Goal: Complete application form

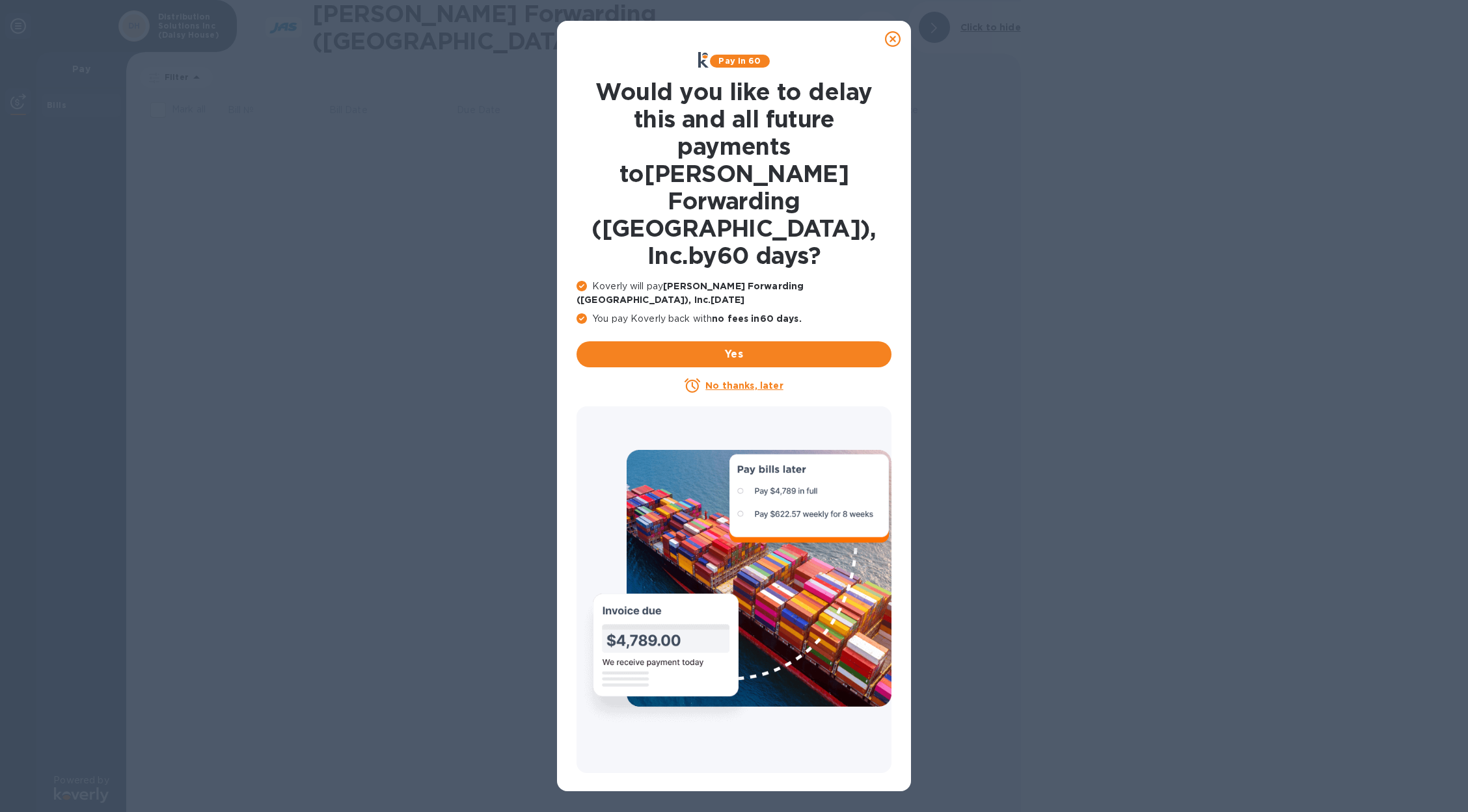
click at [739, 381] on u "No thanks, later" at bounding box center [744, 386] width 77 height 11
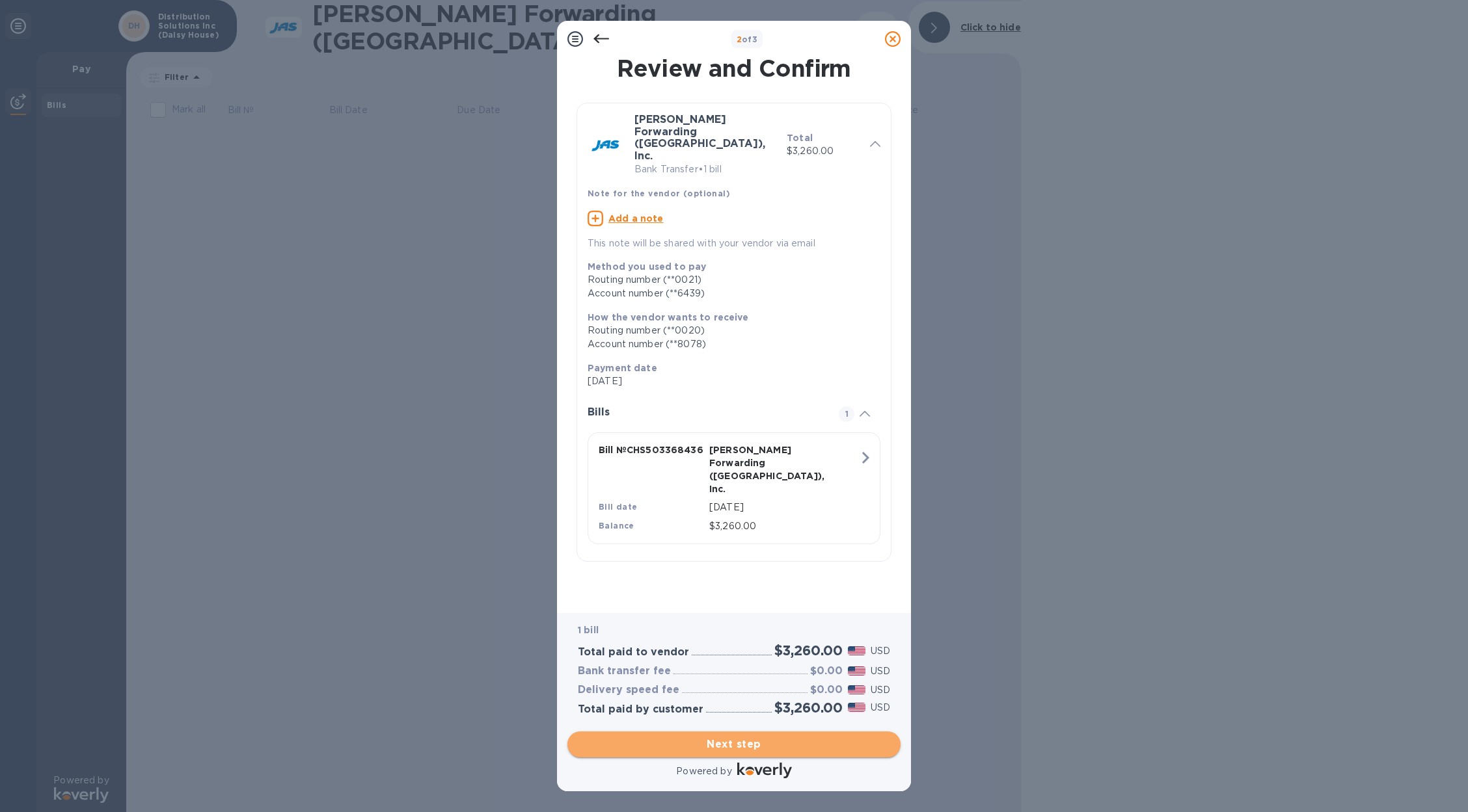
click at [739, 745] on span "Next step" at bounding box center [734, 745] width 312 height 16
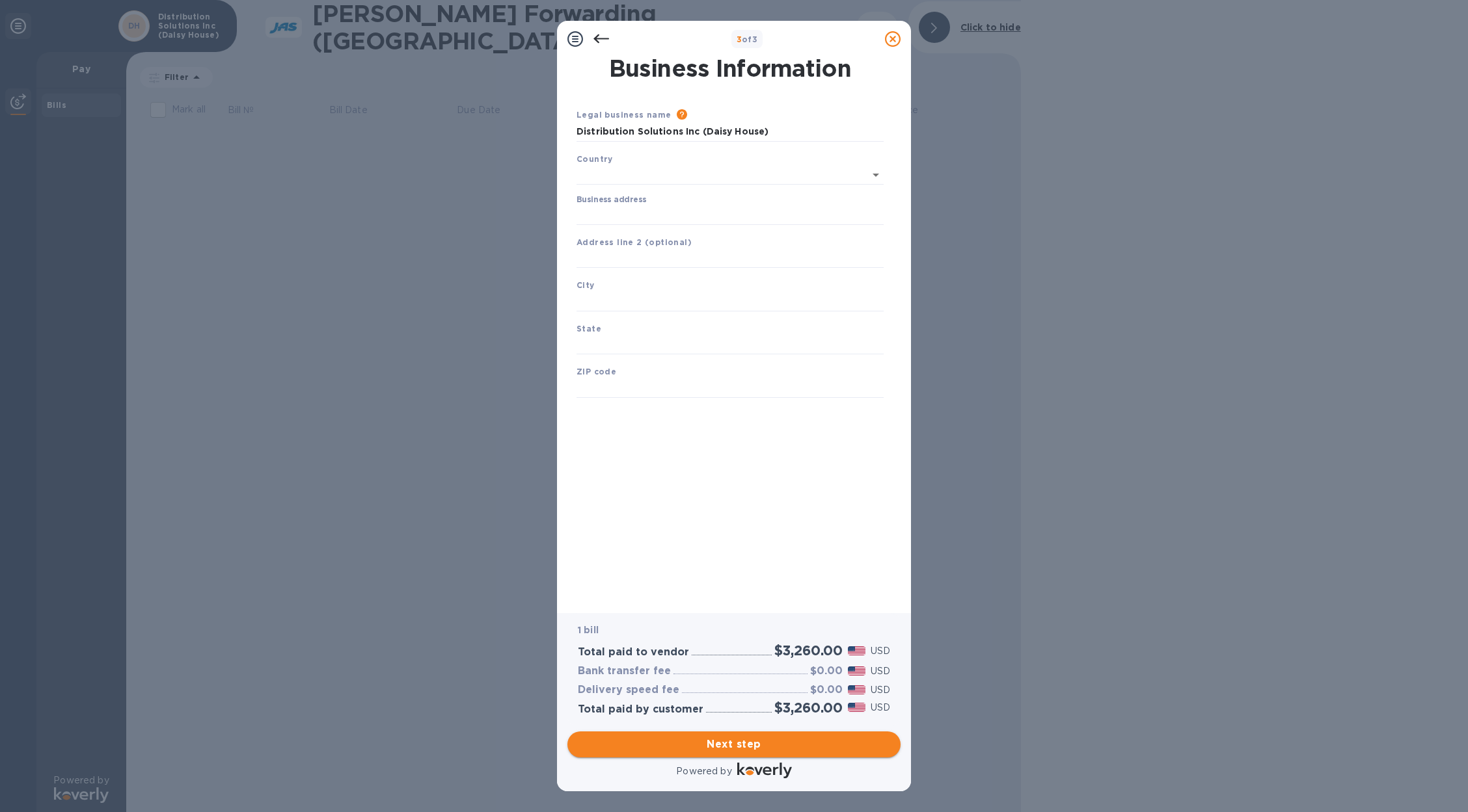
type input "[GEOGRAPHIC_DATA]"
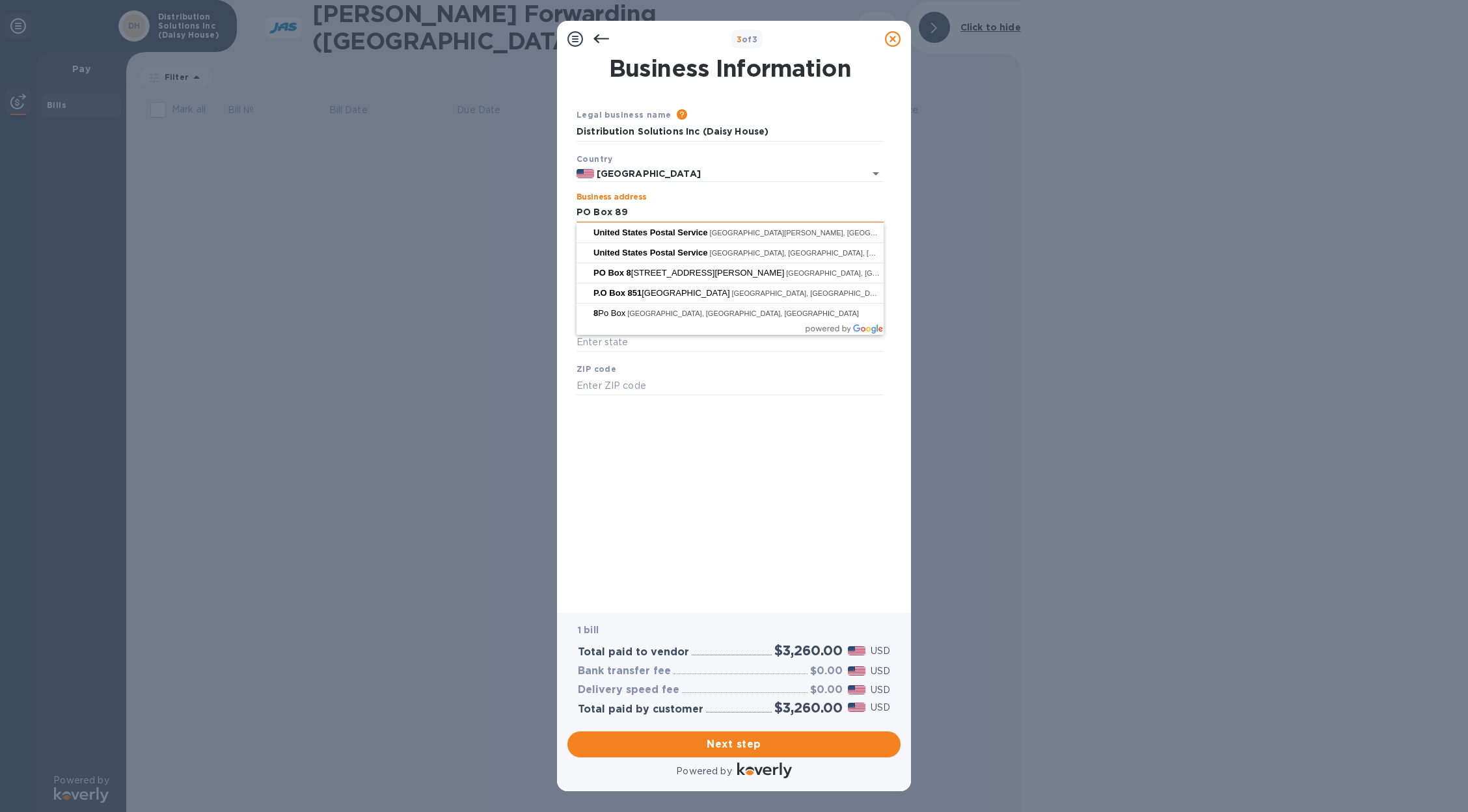
type input "PO Box 892"
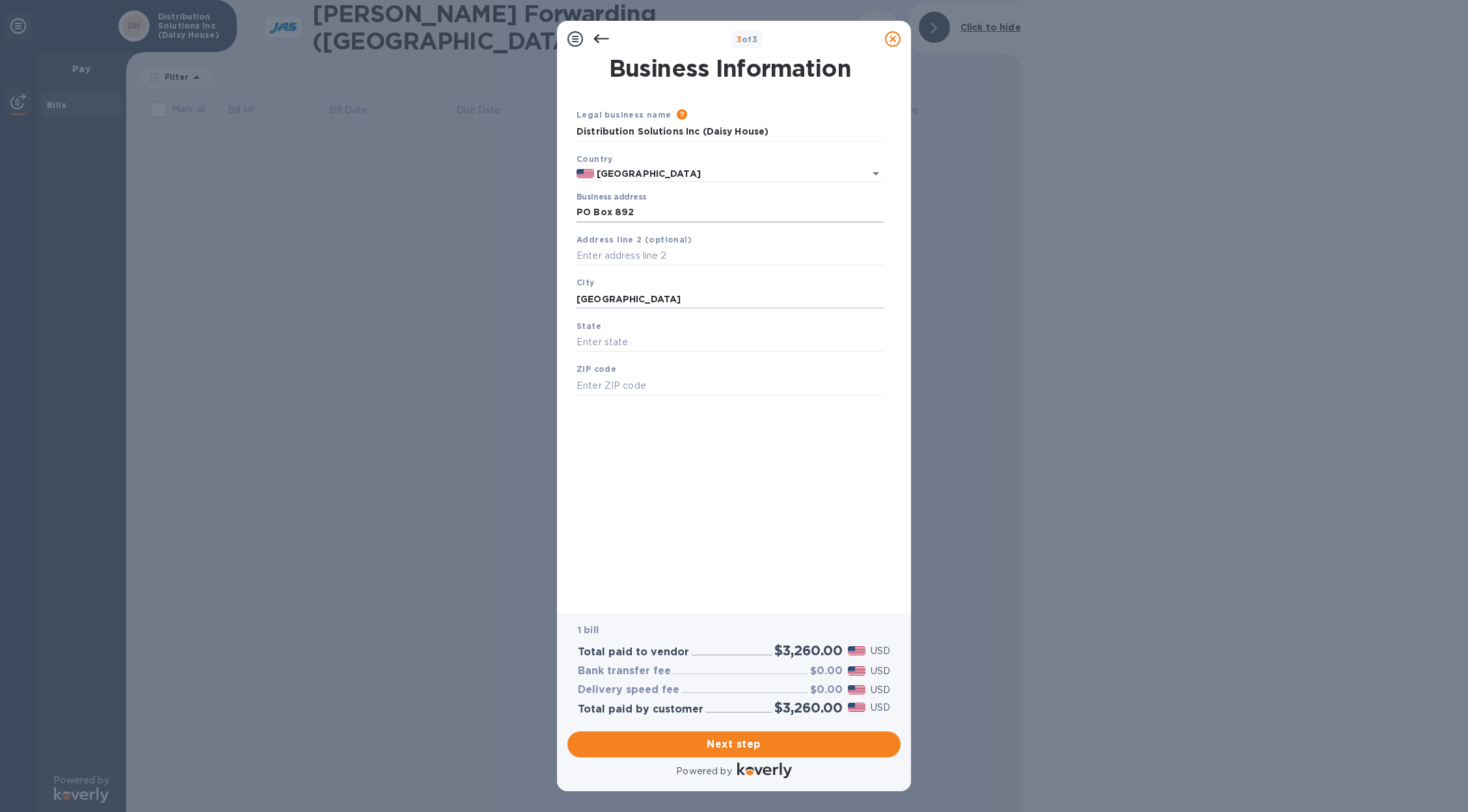
type input "[GEOGRAPHIC_DATA]"
type input "CO"
type input "80447"
click at [716, 544] on div "Business Information Legal business name Please provide the legal name that app…" at bounding box center [734, 326] width 320 height 538
click at [740, 746] on span "Next step" at bounding box center [734, 745] width 312 height 16
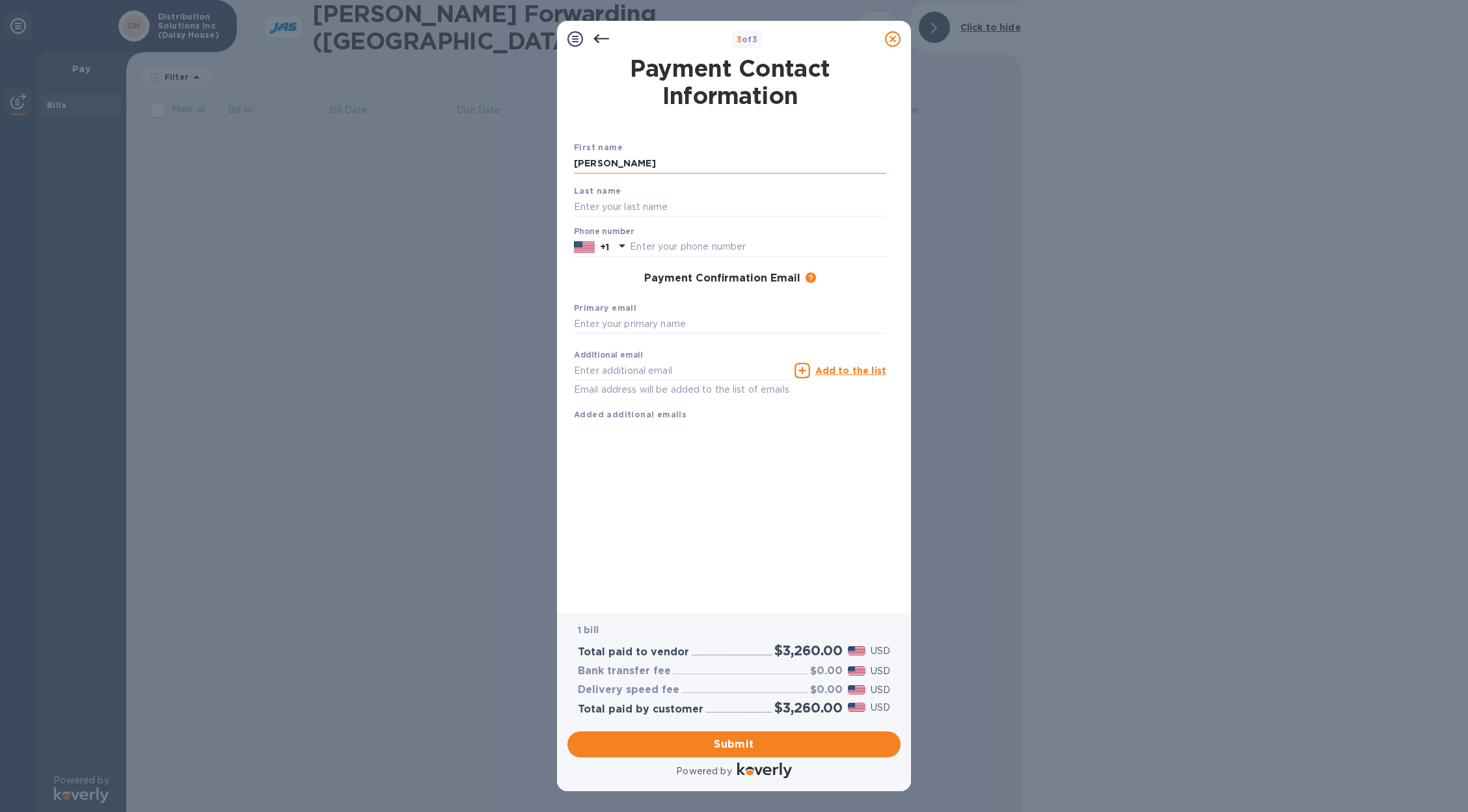
type input "[PERSON_NAME]"
type input "Trezoglou"
click at [773, 525] on div "Payment Contact Information First name [PERSON_NAME] name Trezoglou Phone numbe…" at bounding box center [734, 326] width 320 height 538
type input "[PERSON_NAME][EMAIL_ADDRESS][DOMAIN_NAME]"
click at [733, 502] on div "Payment Contact Information First name [PERSON_NAME] name Trezoglou Phone numbe…" at bounding box center [734, 326] width 320 height 538
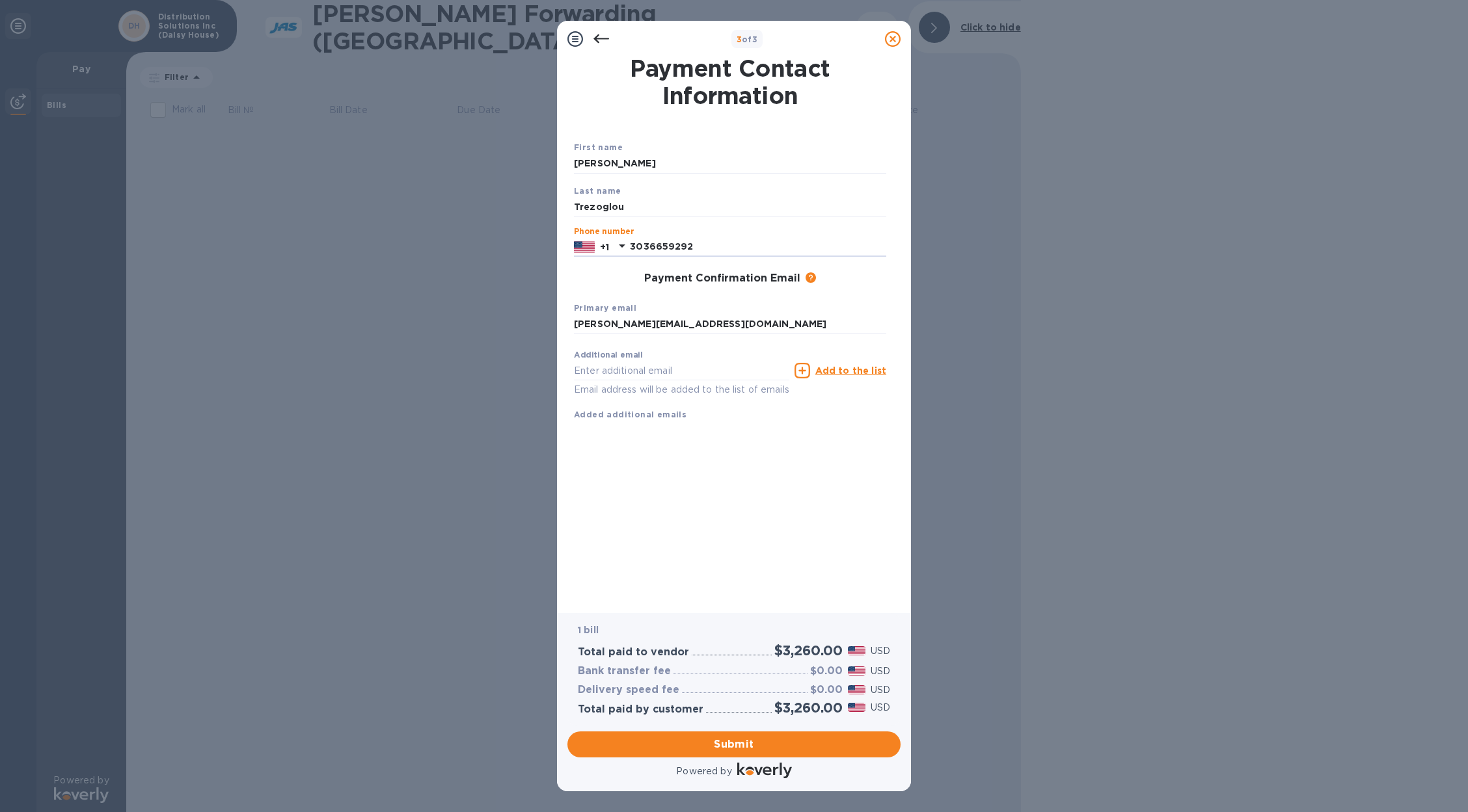
type input "3036659292"
click at [754, 420] on div "Additional email Email address will be added to the list of emails Add to the l…" at bounding box center [730, 382] width 323 height 88
click at [765, 745] on span "Submit" at bounding box center [734, 745] width 312 height 16
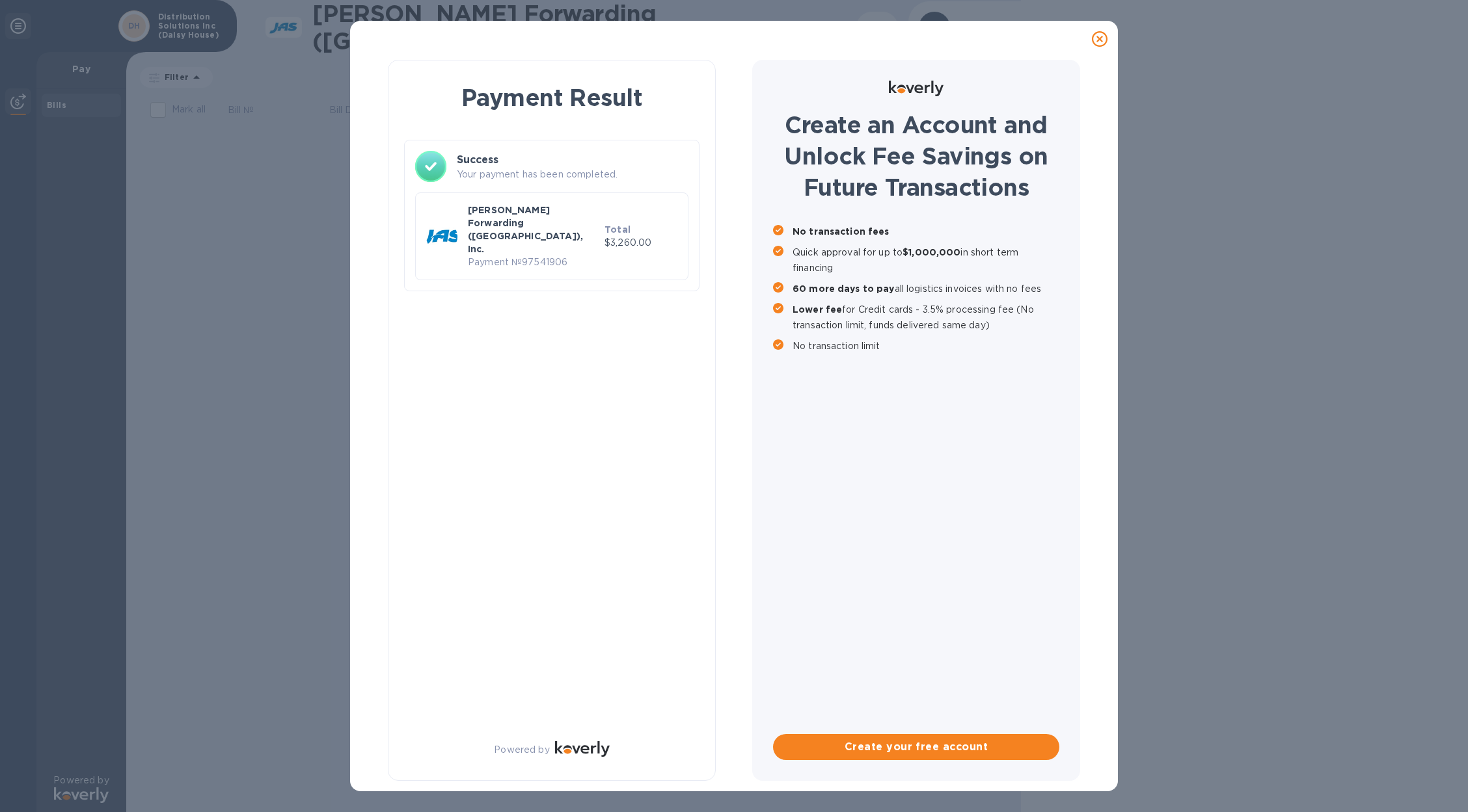
click at [1100, 43] on icon at bounding box center [1100, 39] width 16 height 16
